Goal: Information Seeking & Learning: Find specific page/section

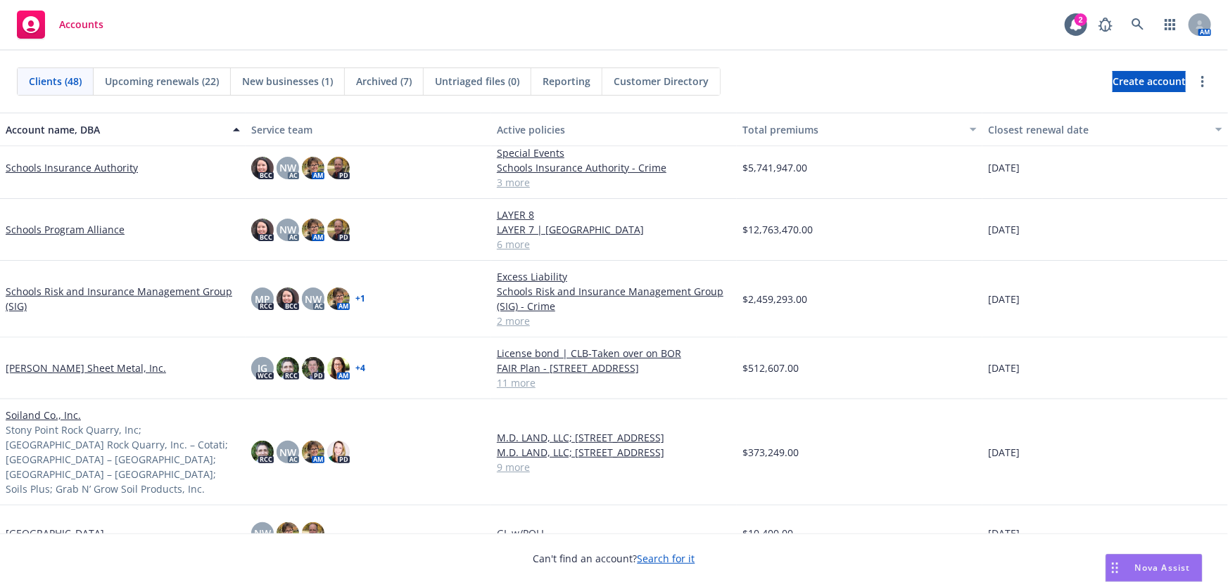
scroll to position [1982, 0]
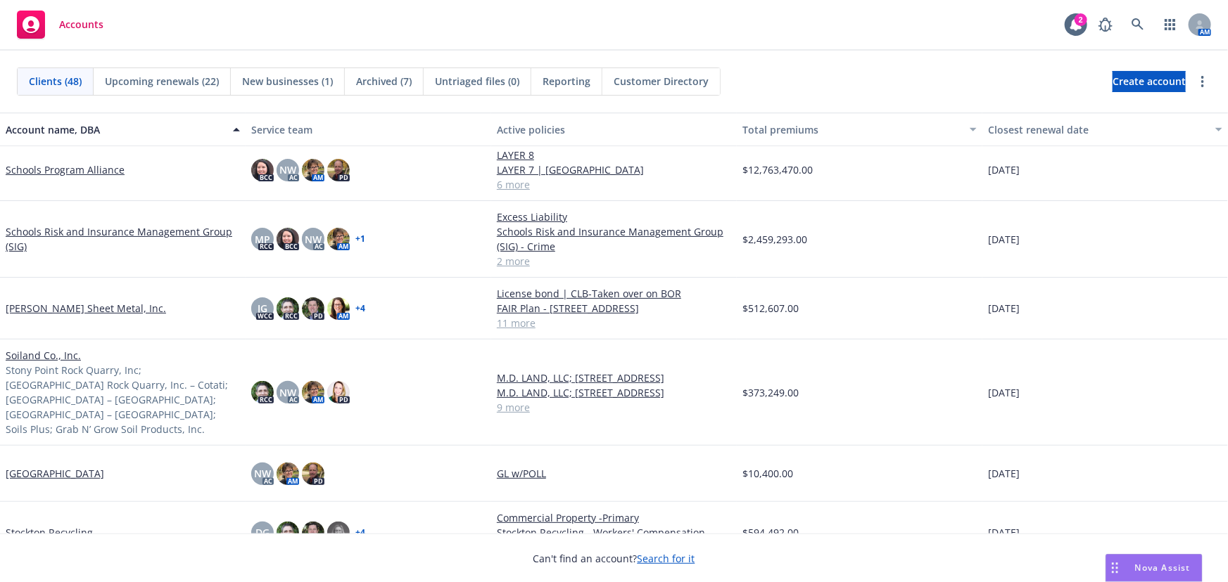
click at [59, 171] on link "Schools Program Alliance" at bounding box center [65, 170] width 119 height 15
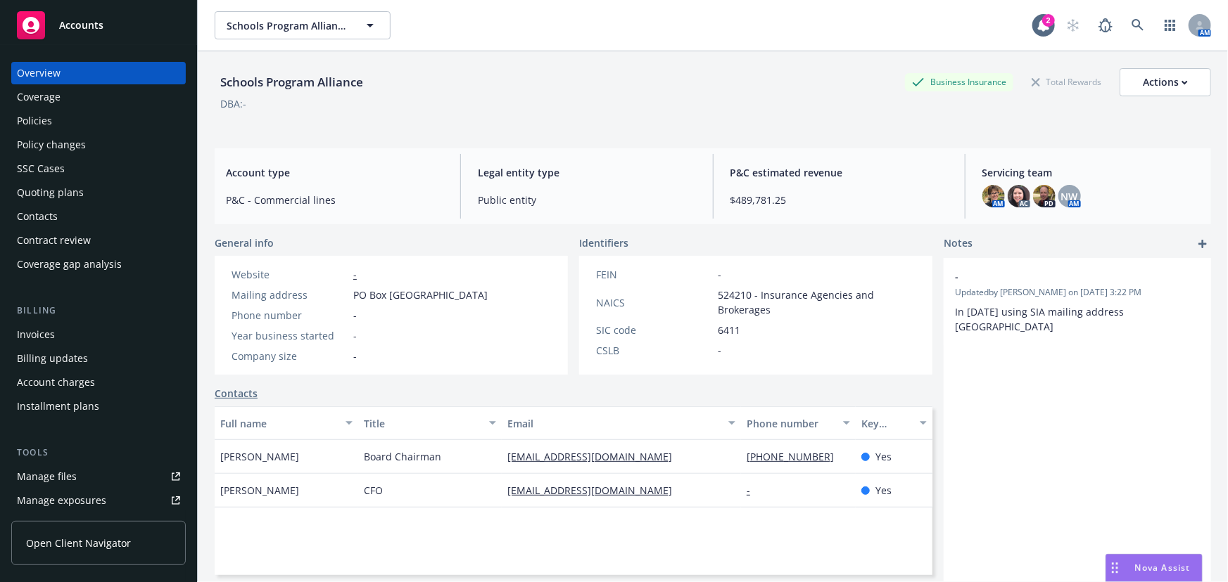
click at [73, 478] on div "Manage files" at bounding box center [47, 477] width 60 height 23
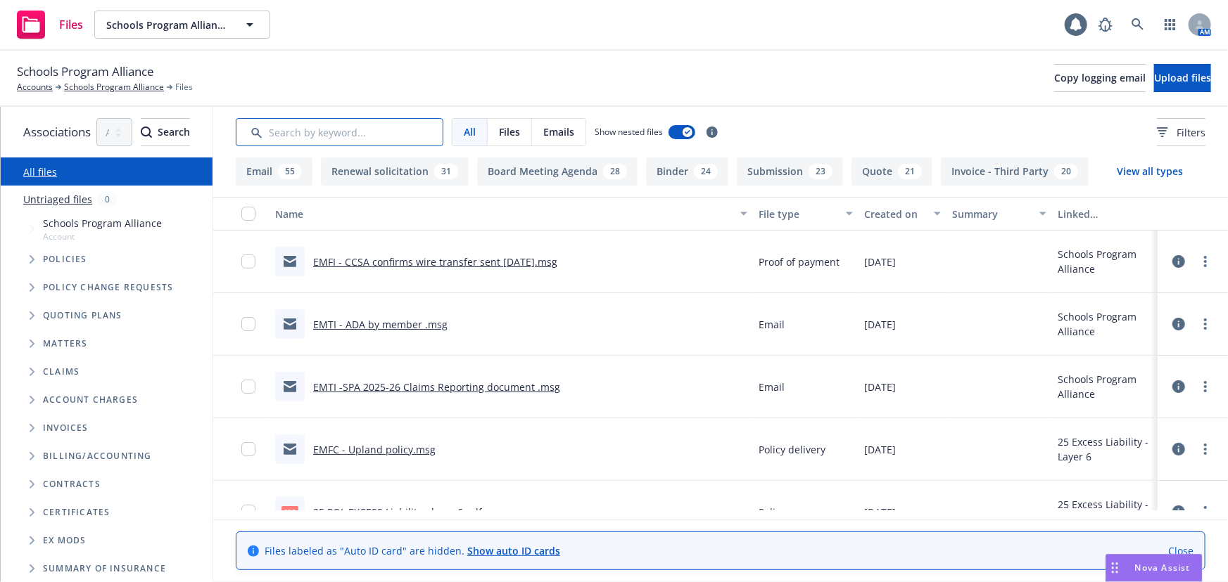
click at [369, 134] on input "Search by keyword..." at bounding box center [340, 132] width 208 height 28
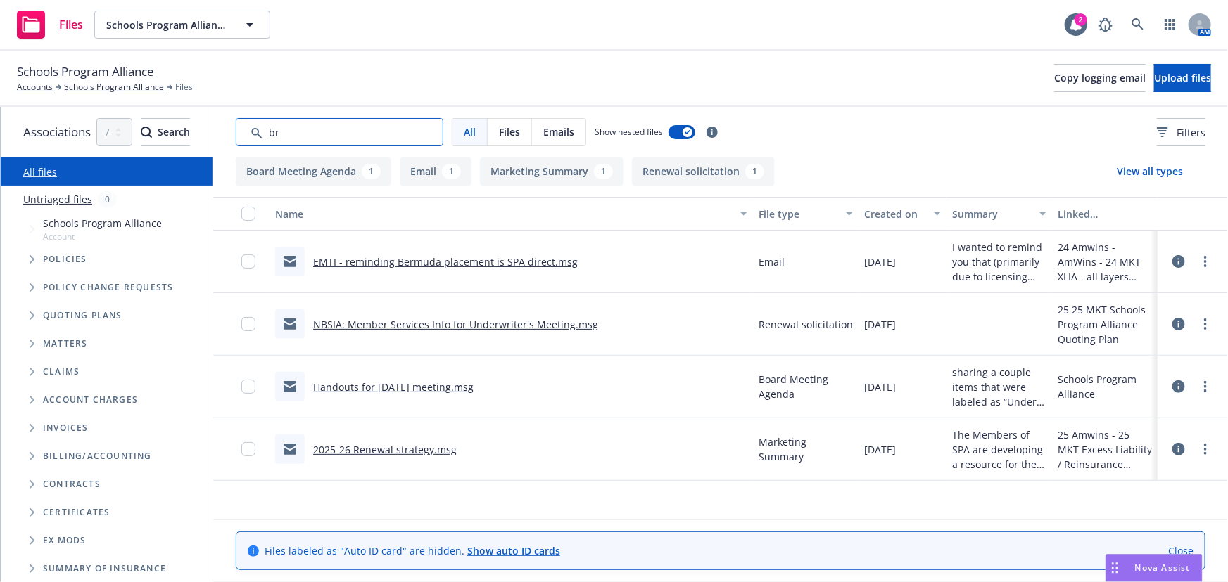
type input "b"
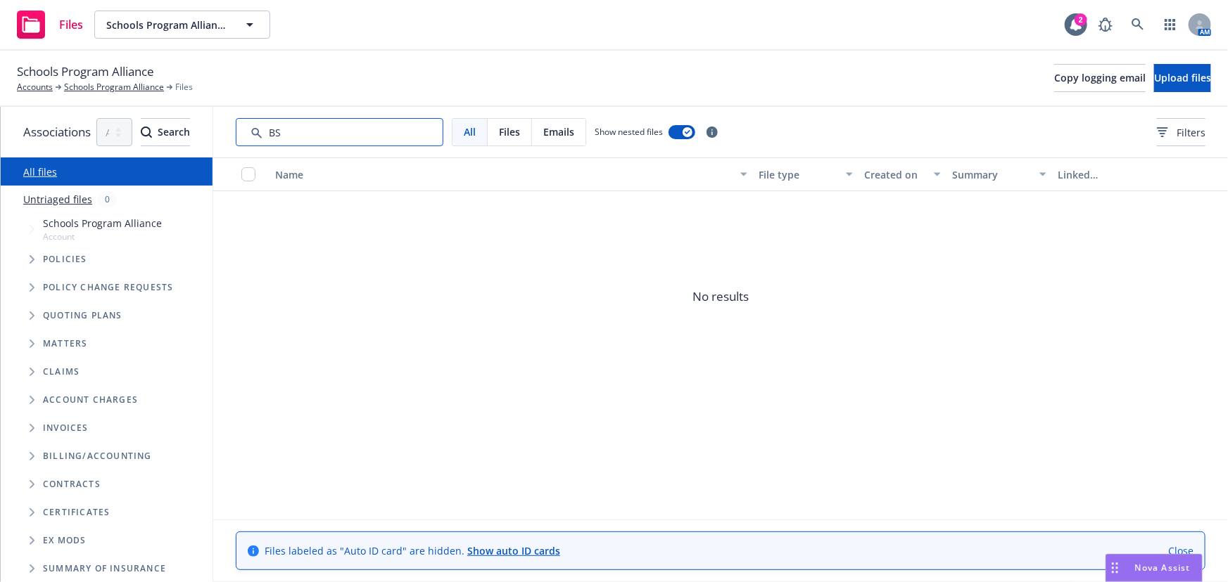
type input "B"
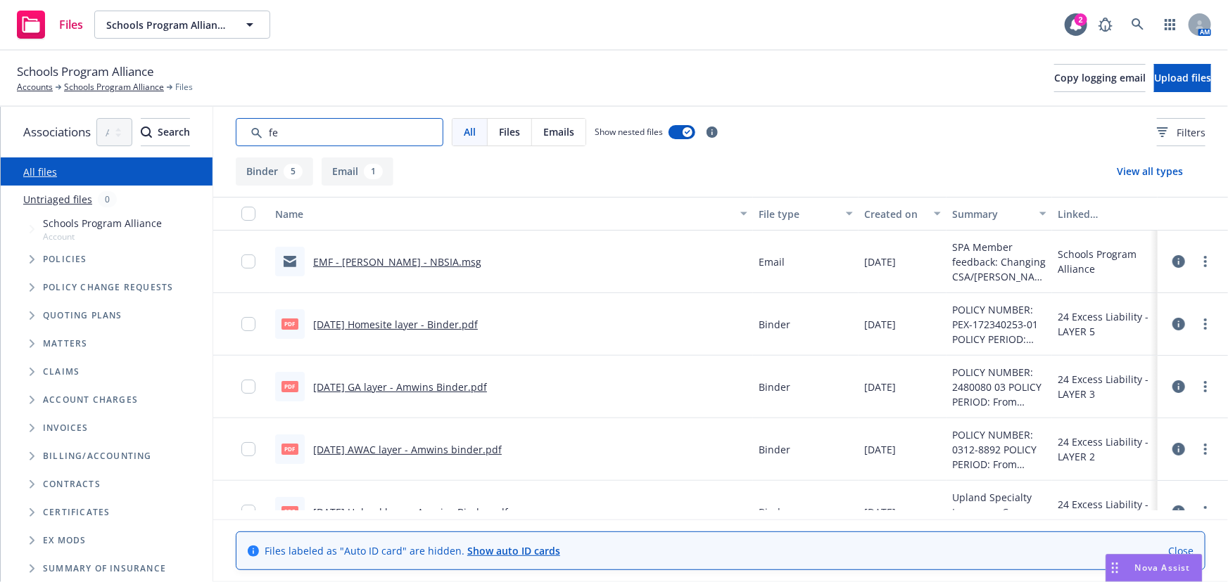
type input "f"
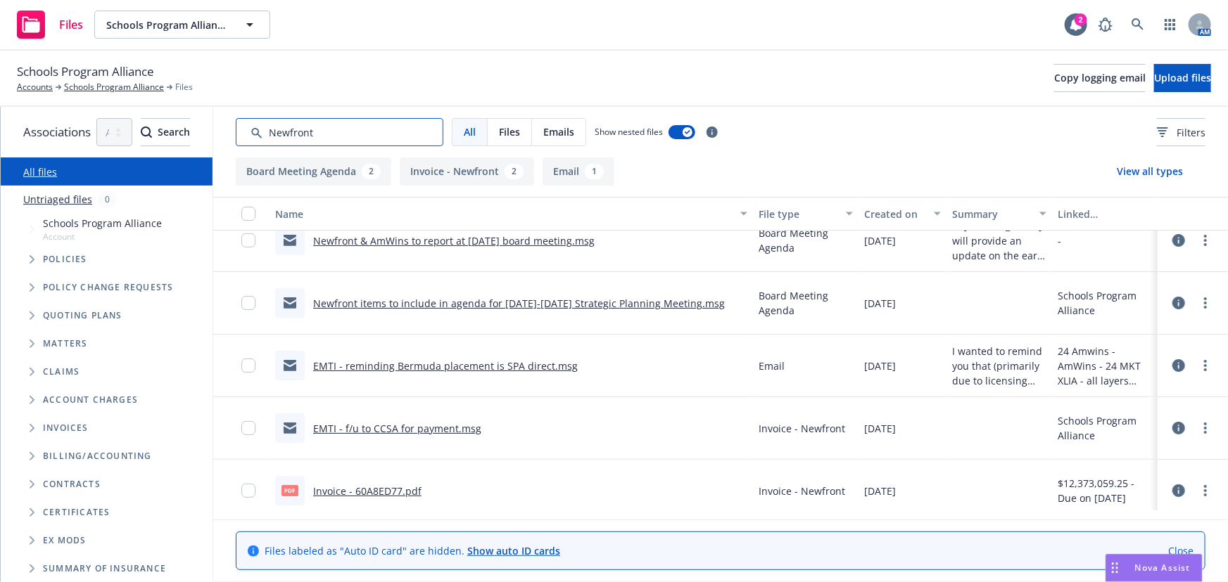
scroll to position [32, 0]
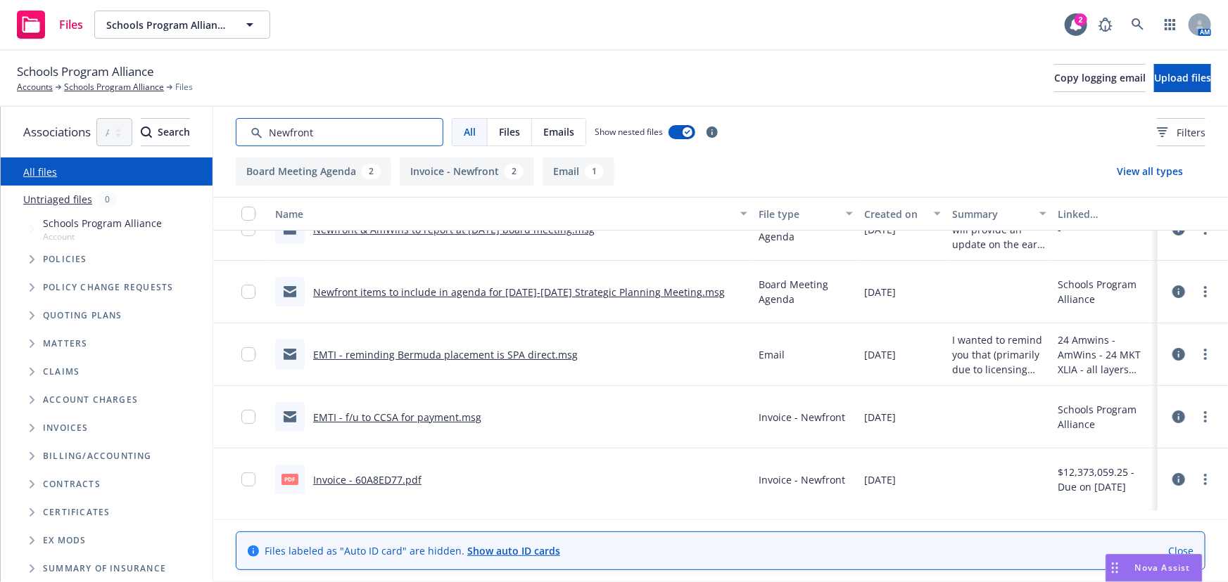
type input "Newfront"
click at [115, 87] on link "Schools Program Alliance" at bounding box center [114, 87] width 100 height 13
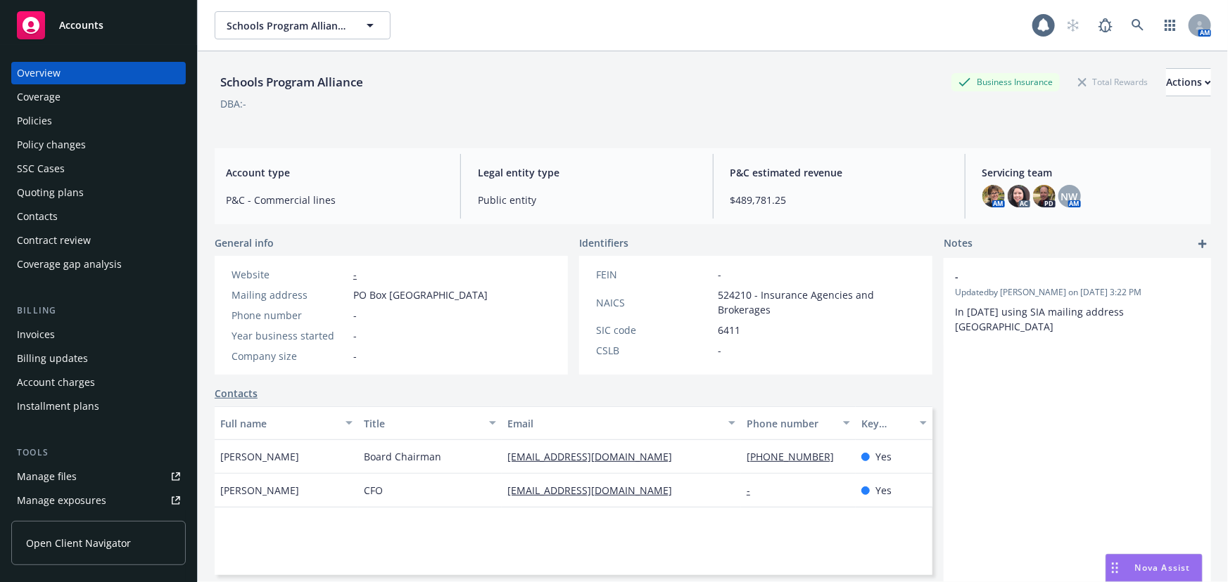
click at [41, 214] on div "Contacts" at bounding box center [37, 216] width 41 height 23
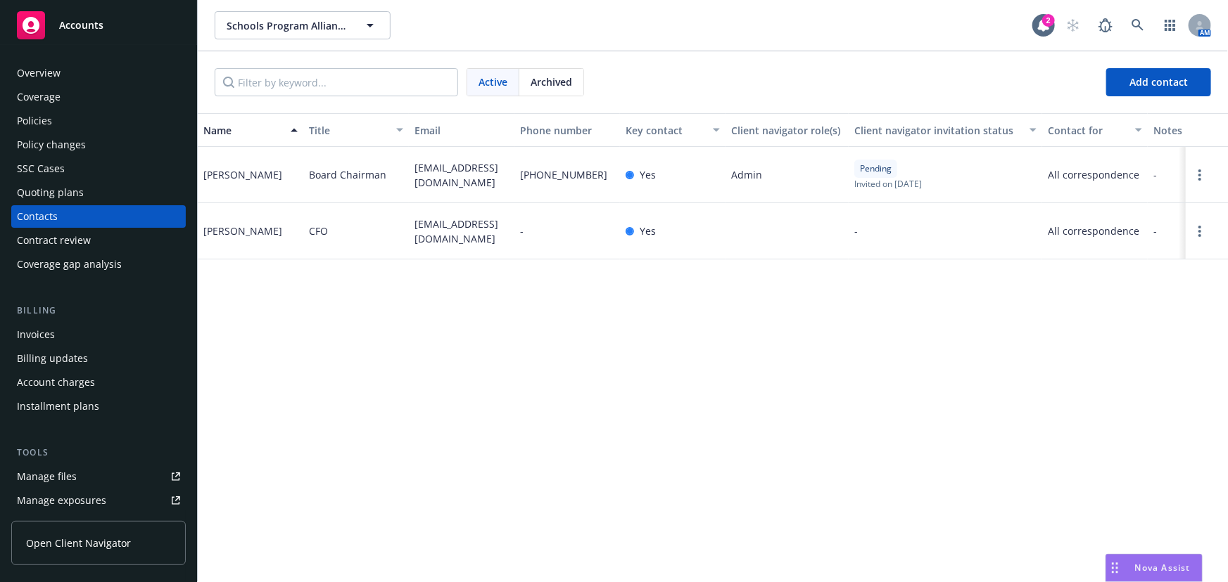
click at [55, 478] on div "Manage files" at bounding box center [47, 477] width 60 height 23
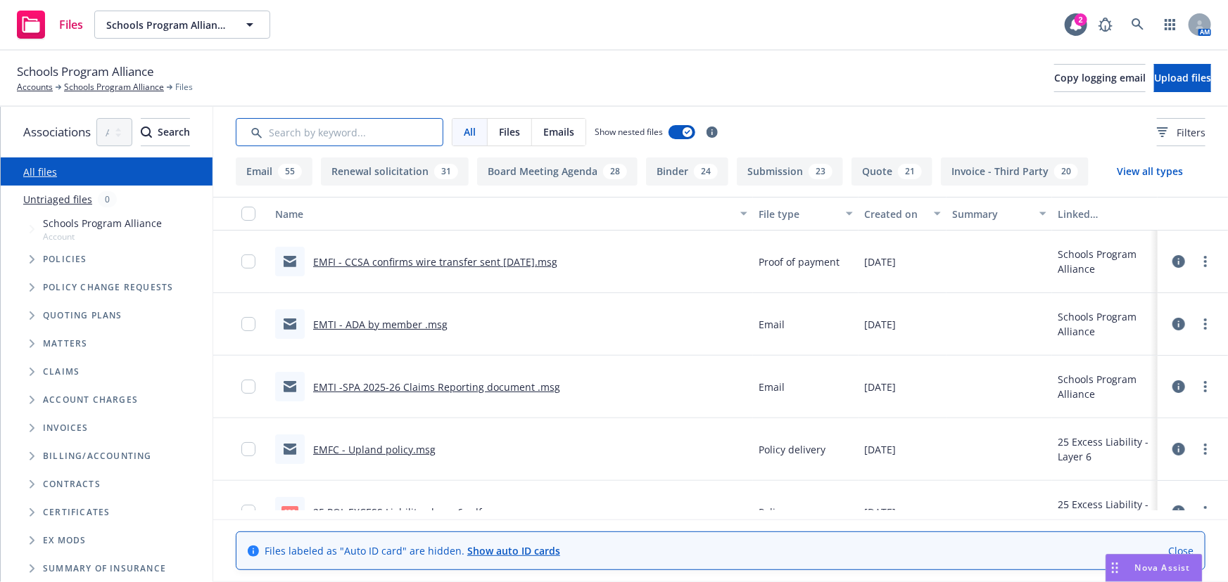
click at [352, 119] on input "Search by keyword..." at bounding box center [340, 132] width 208 height 28
click at [358, 133] on input "Search by keyword..." at bounding box center [340, 132] width 208 height 28
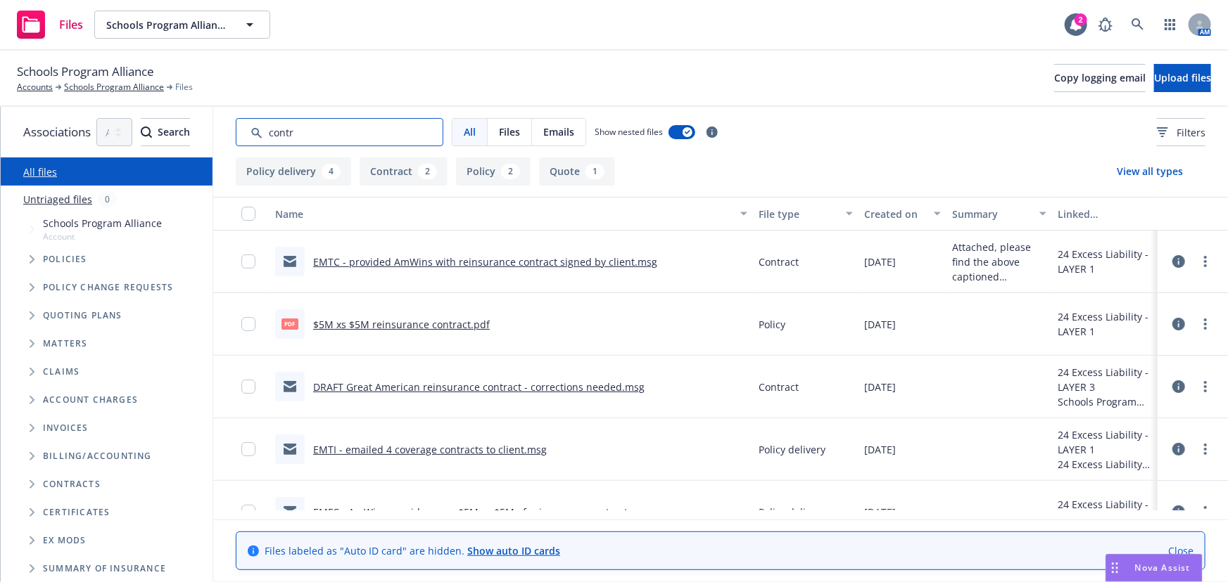
type input "contr"
click at [447, 173] on button "Contract 2" at bounding box center [403, 172] width 88 height 28
